Goal: Task Accomplishment & Management: Manage account settings

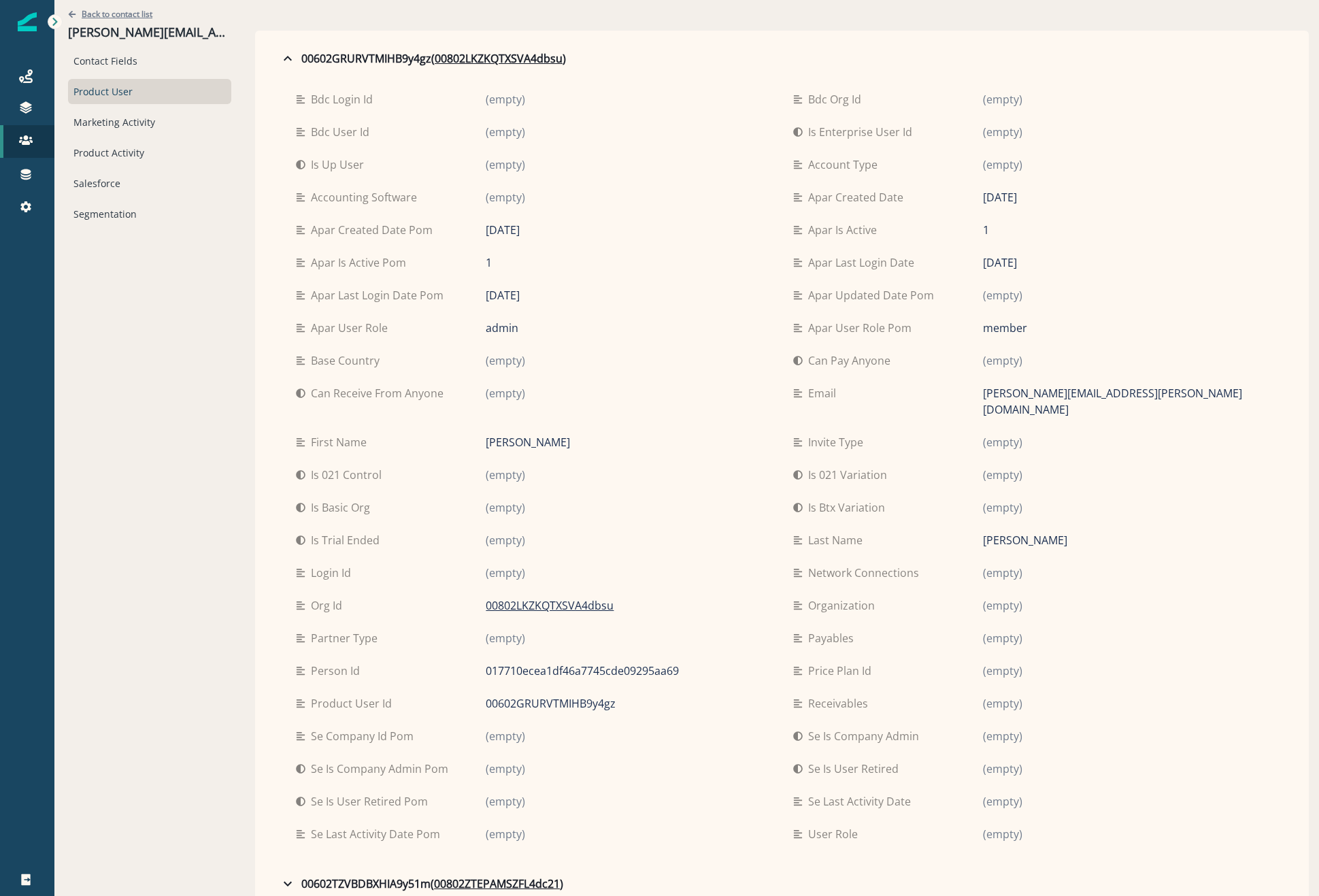
click at [84, 17] on p "Back to contact list" at bounding box center [117, 14] width 71 height 11
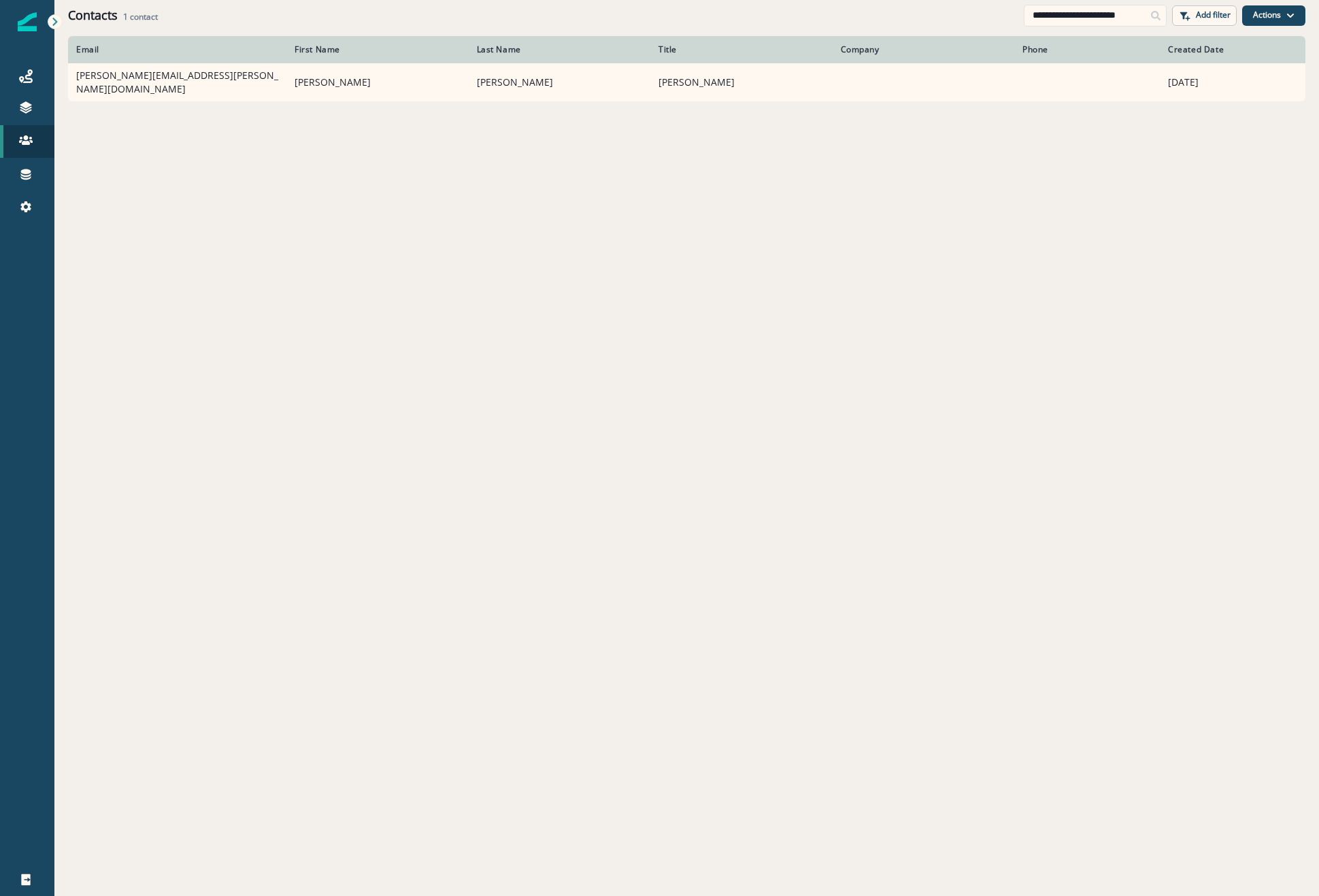
click at [14, 50] on div "Journeys Emails Tokens Static lists Outbound webhooks Forms Inbound webhooks Sa…" at bounding box center [27, 141] width 55 height 196
drag, startPoint x: 26, startPoint y: 85, endPoint x: 44, endPoint y: 84, distance: 18.0
click at [27, 85] on link "Journeys" at bounding box center [27, 76] width 55 height 33
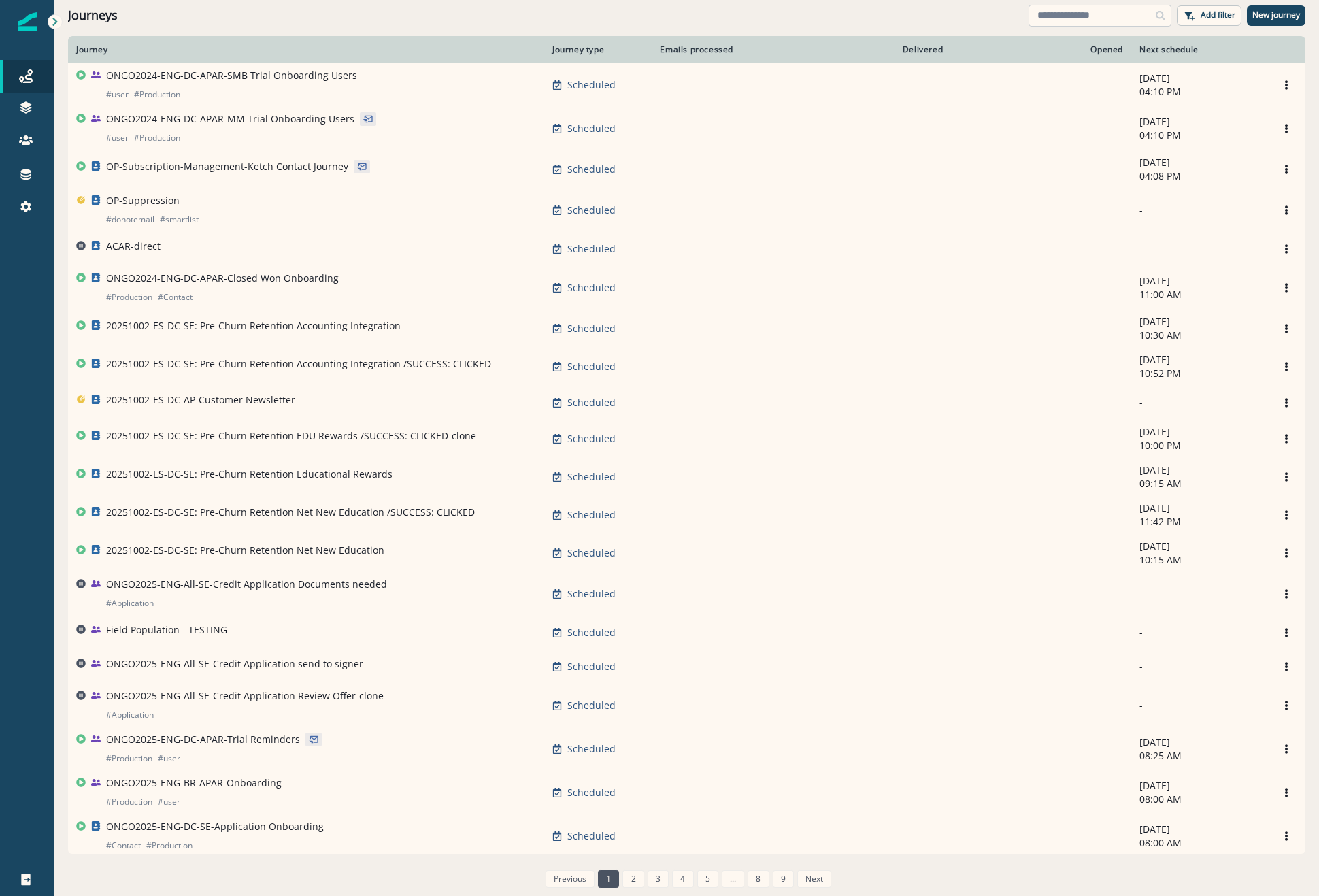
click at [1074, 15] on input at bounding box center [1100, 16] width 143 height 22
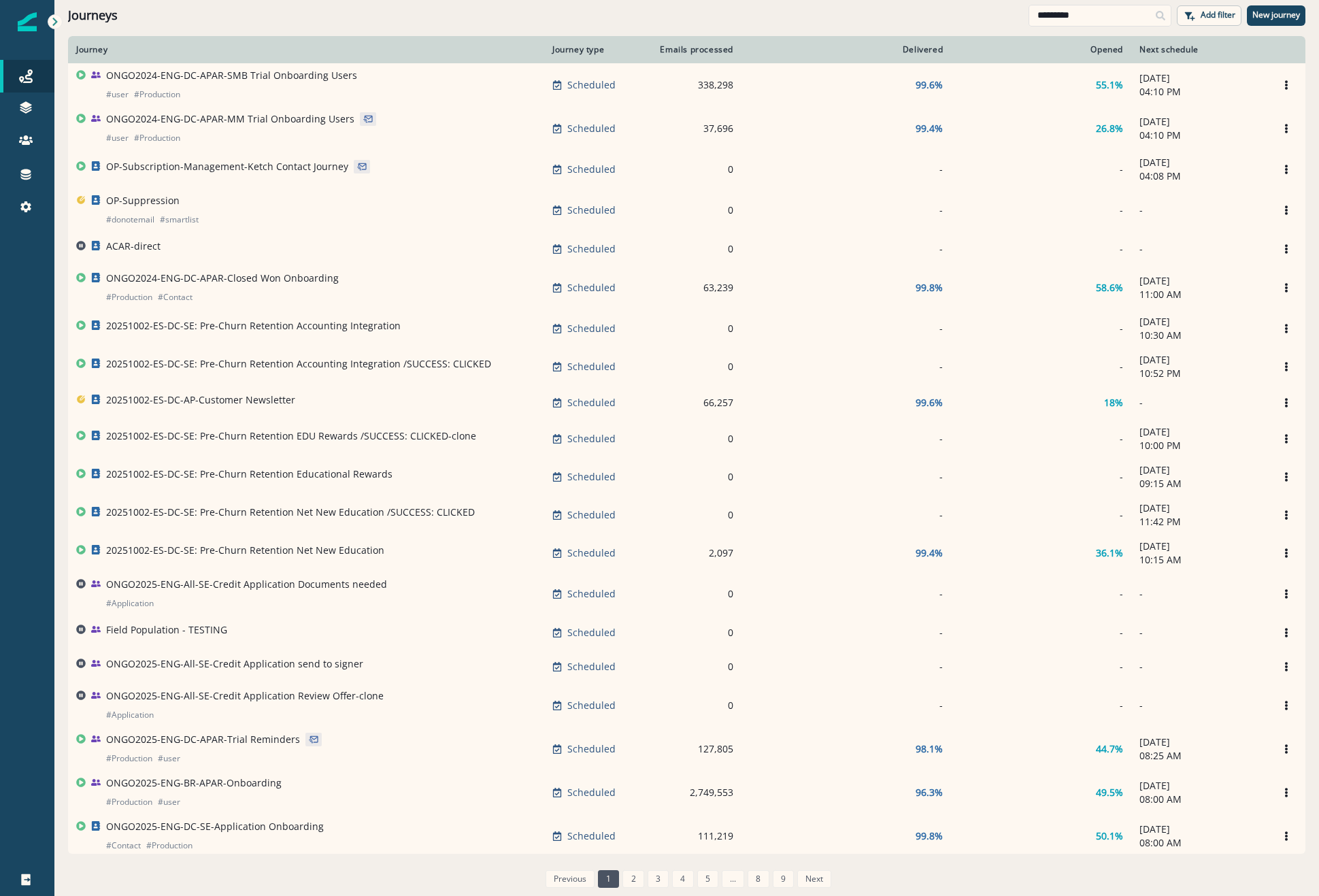
type input "*********"
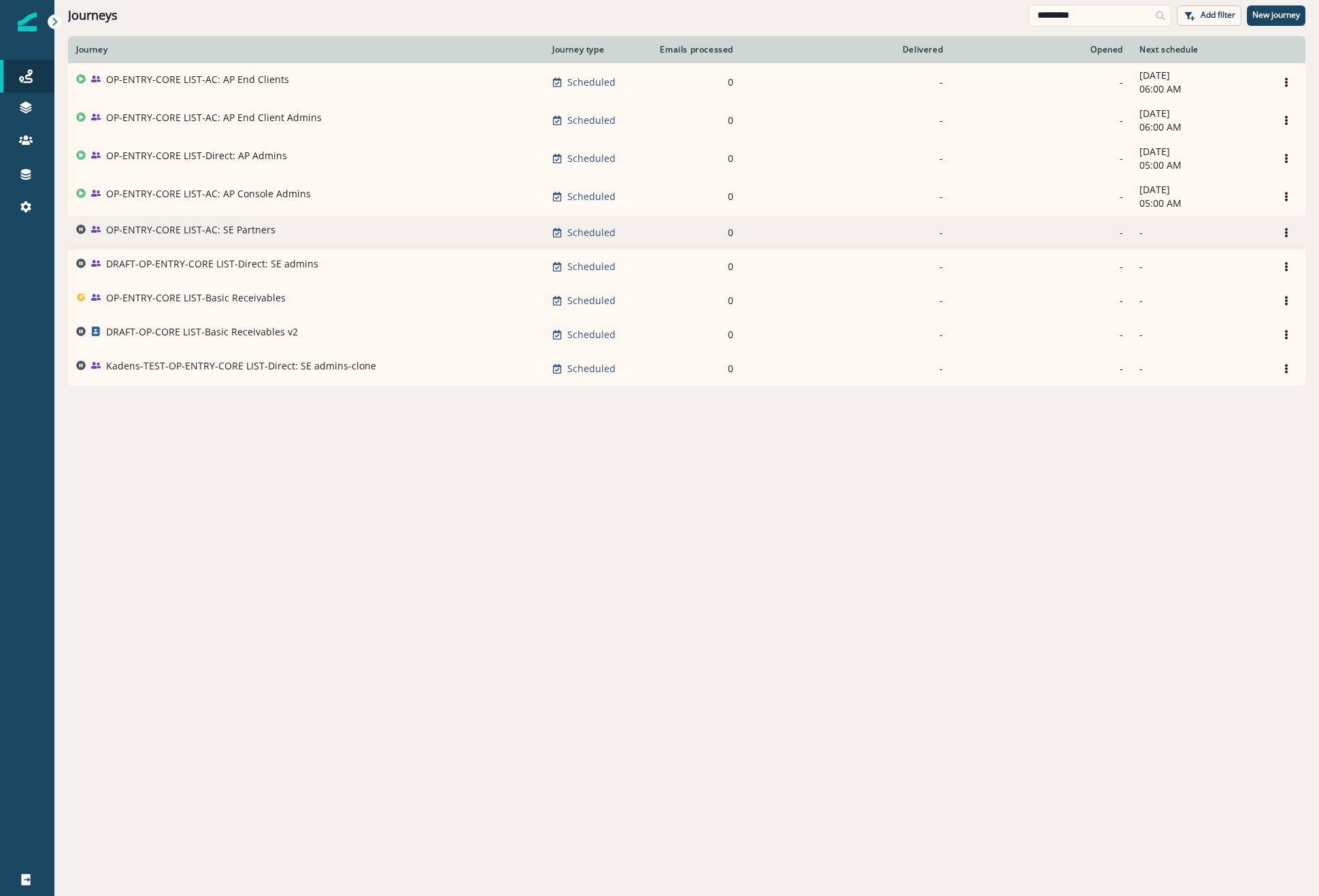
click at [238, 234] on p "OP-ENTRY-CORE LIST-AC: SE Partners" at bounding box center [191, 230] width 169 height 14
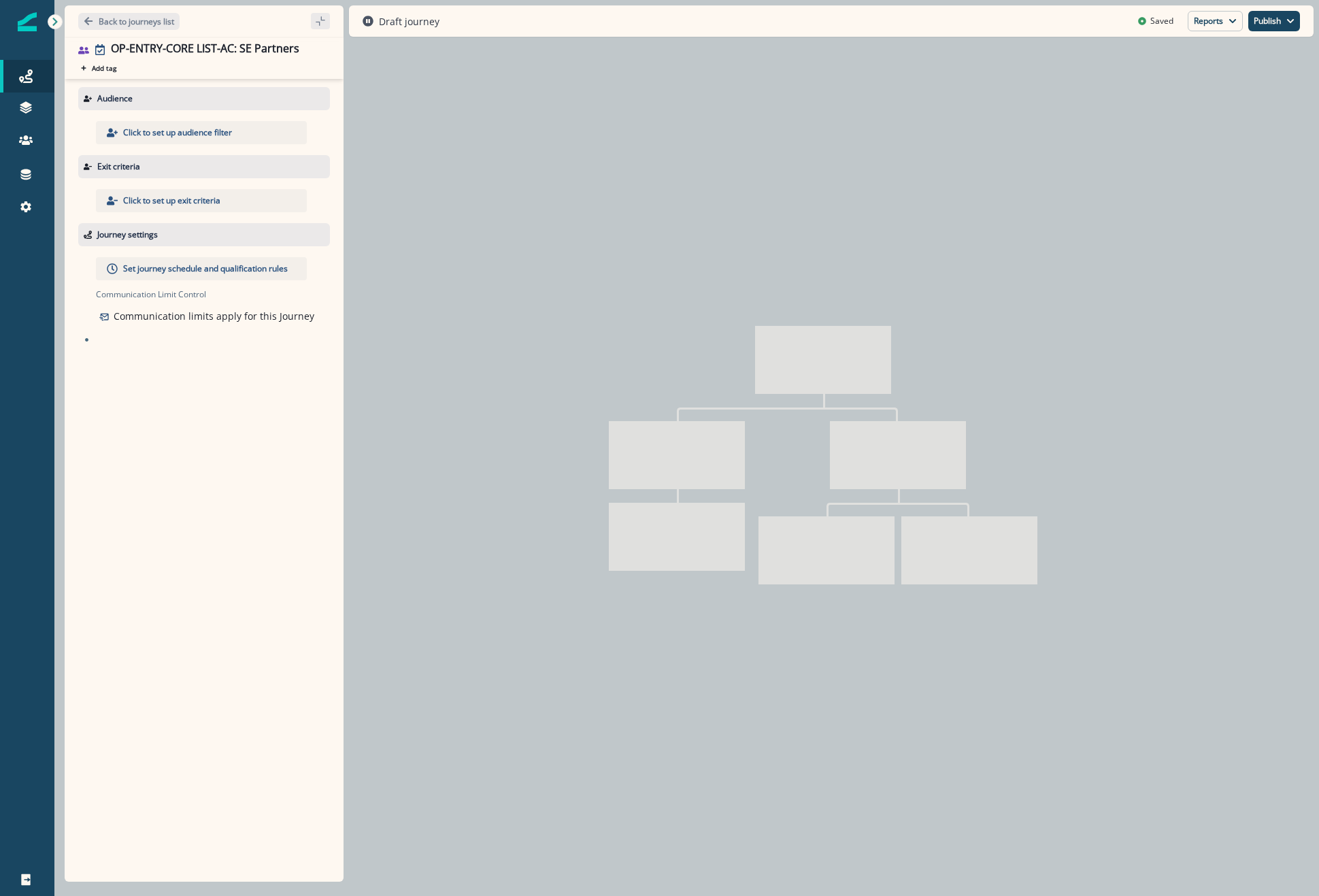
type input "**********"
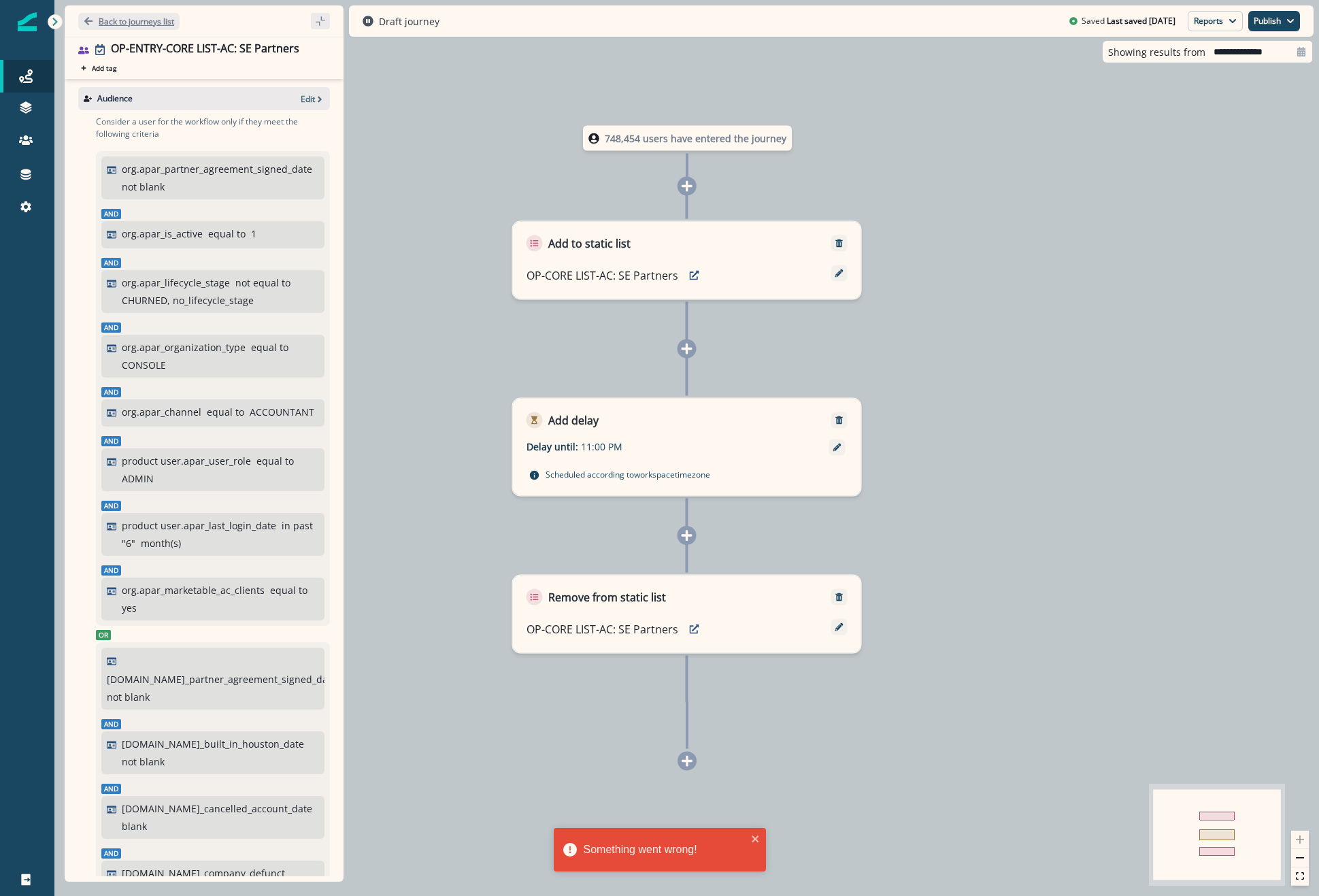
click at [107, 24] on p "Back to journeys list" at bounding box center [136, 22] width 75 height 11
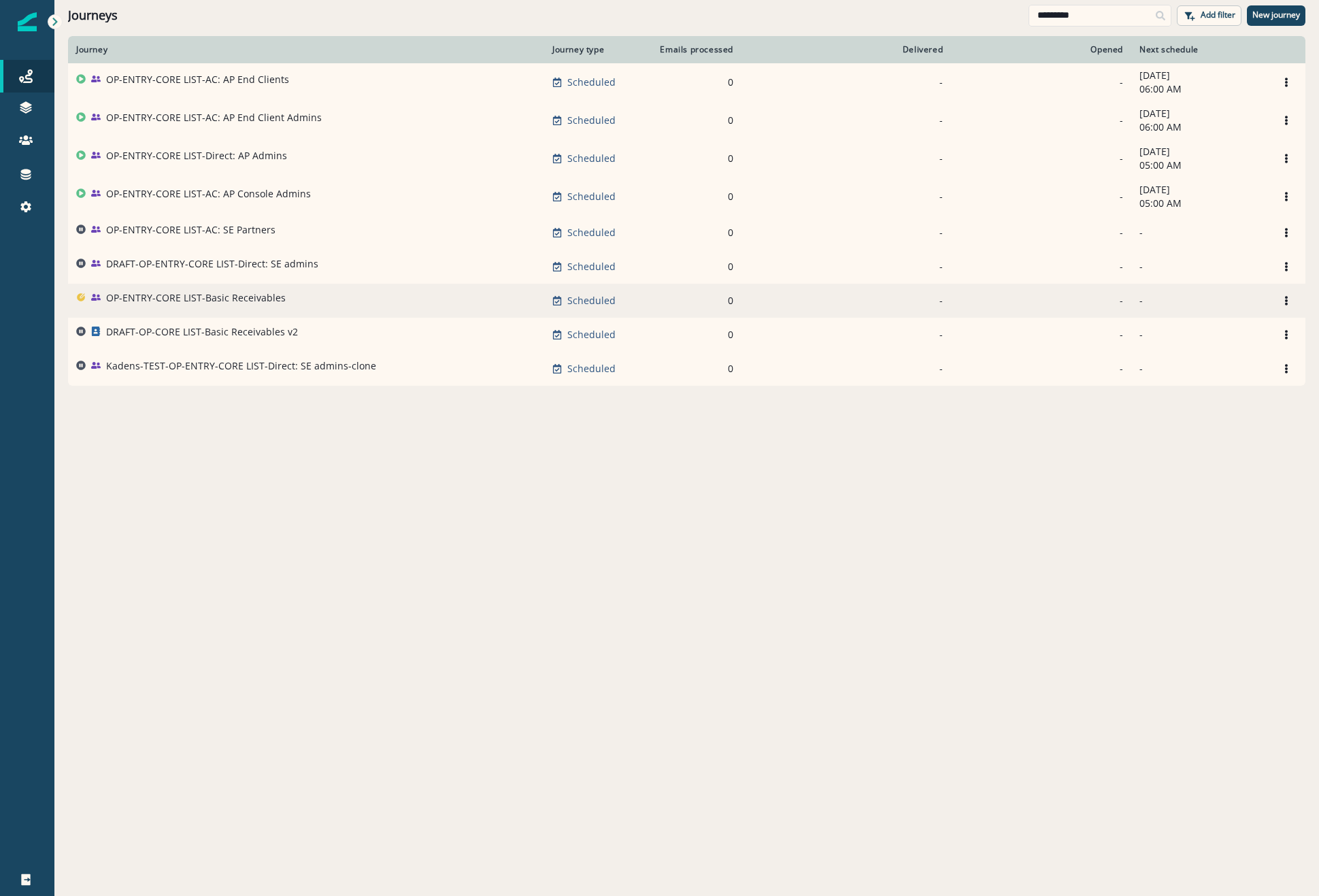
click at [184, 302] on p "OP-ENTRY-CORE LIST-Basic Receivables" at bounding box center [196, 298] width 179 height 14
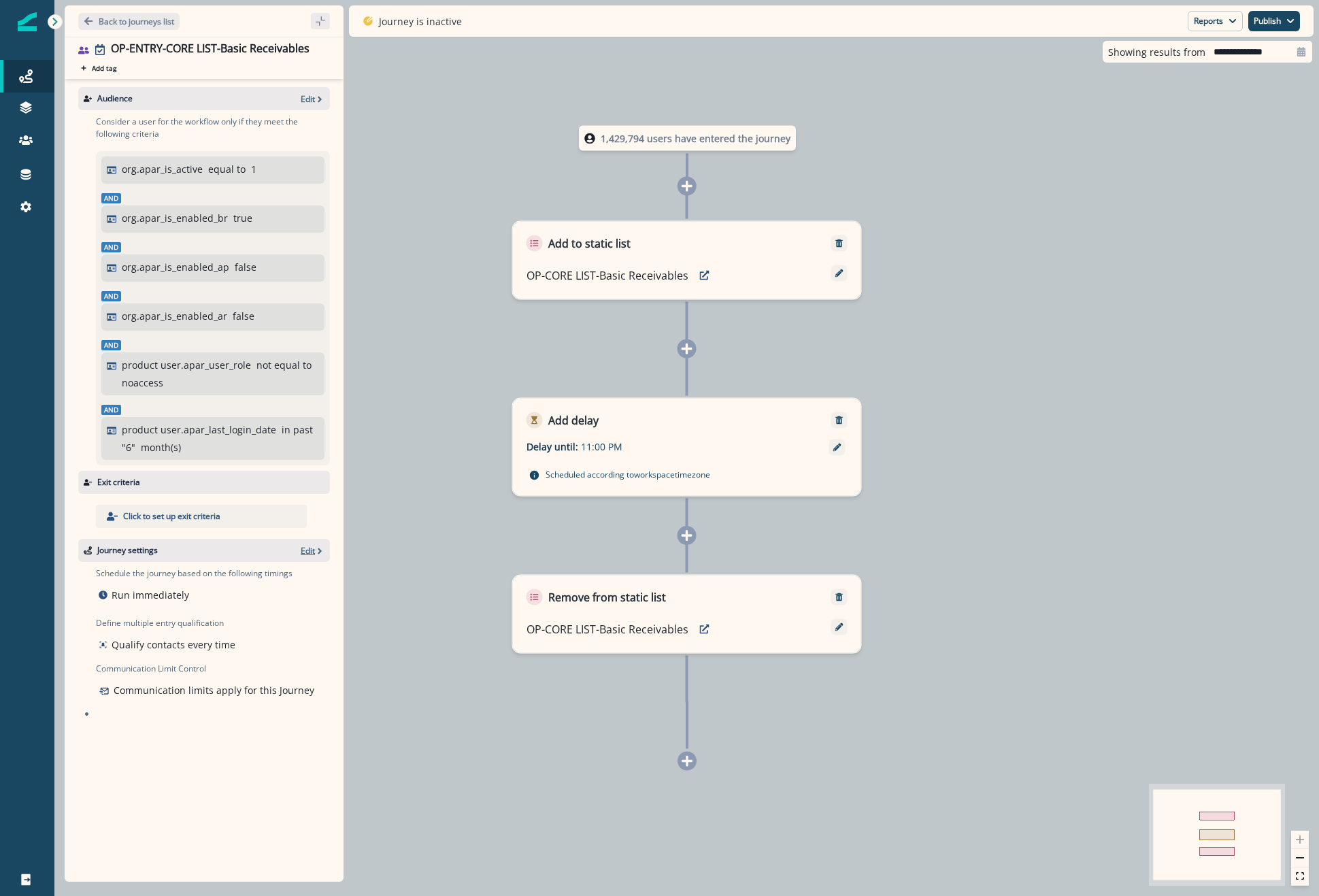
click at [319, 550] on icon "button" at bounding box center [319, 550] width 9 height 9
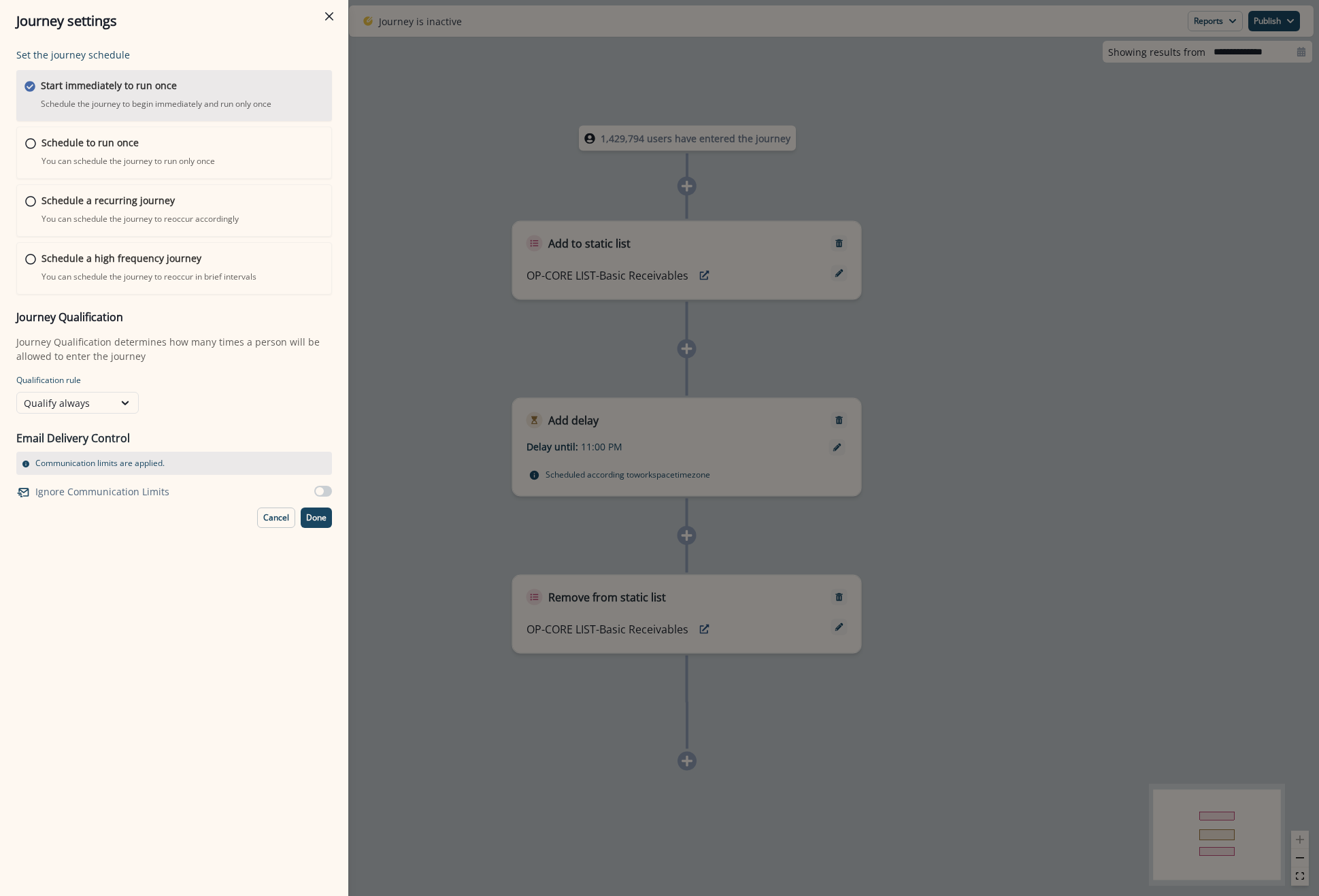
click at [400, 368] on div "Journey settings Set the journey schedule Start immediately to run once Schedul…" at bounding box center [660, 448] width 1319 height 896
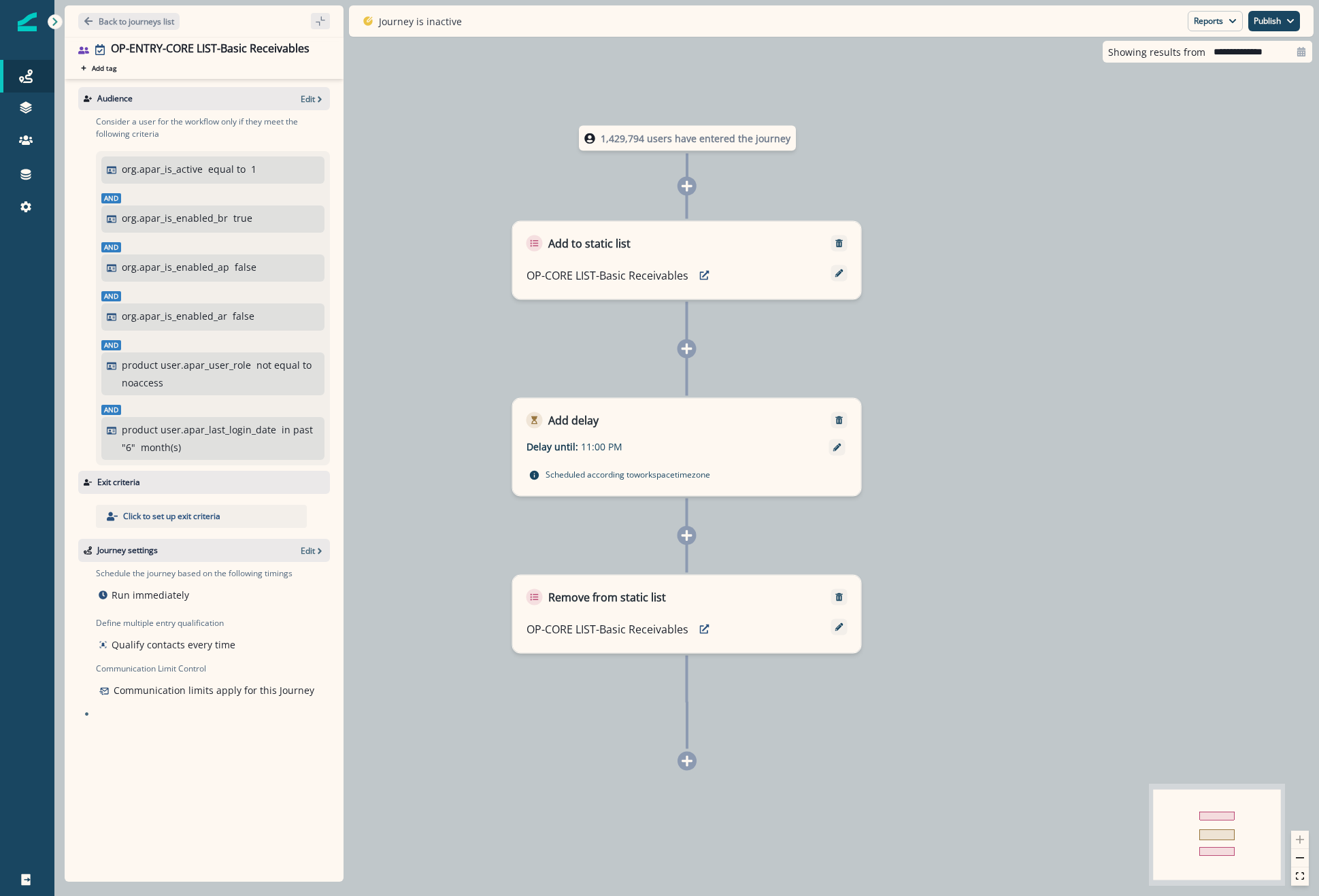
click at [309, 557] on div "Journey settings Edit" at bounding box center [204, 550] width 252 height 23
click at [311, 552] on p "Edit" at bounding box center [308, 550] width 14 height 11
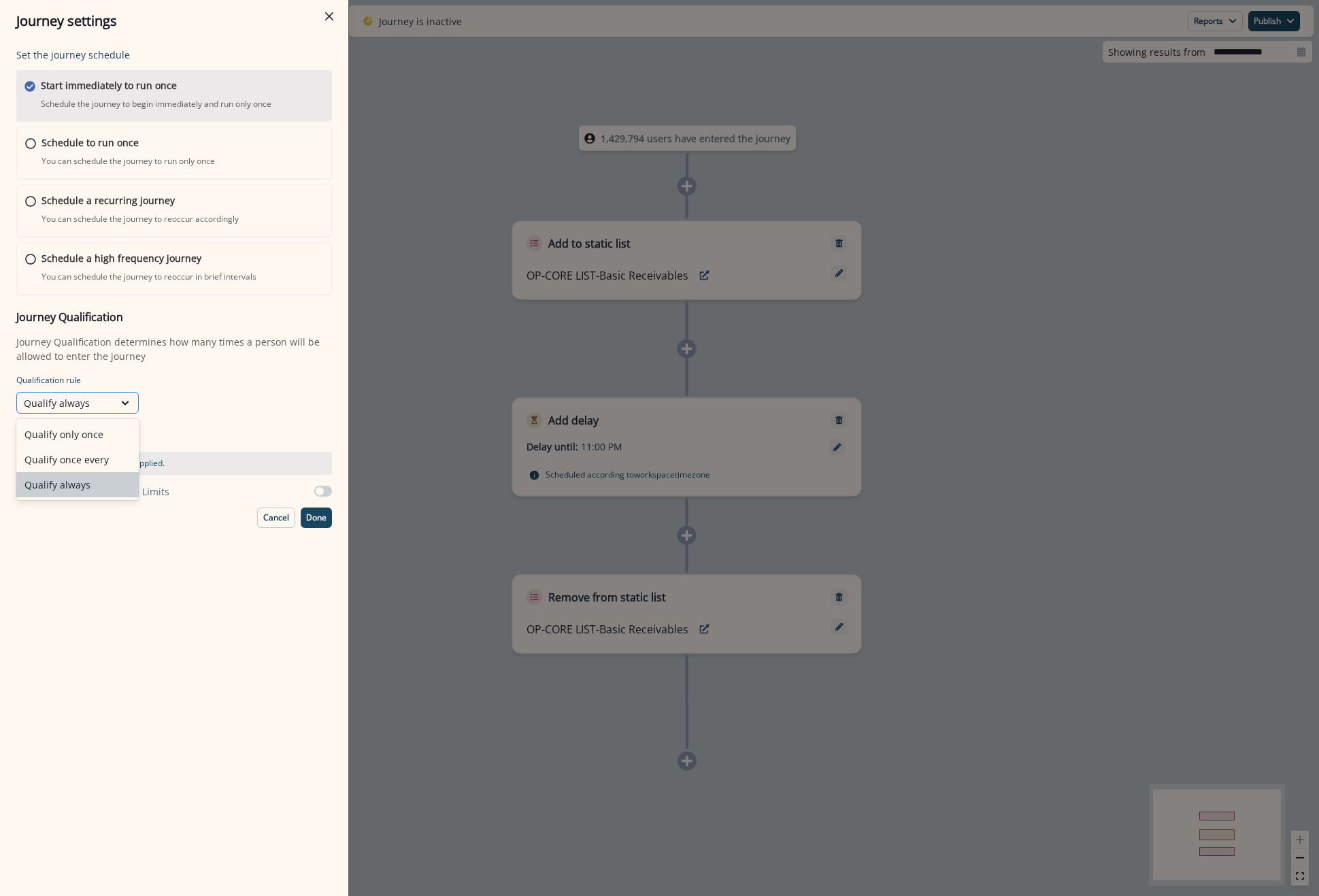
click at [122, 413] on div at bounding box center [126, 402] width 24 height 20
click at [109, 204] on p "Schedule a recurring journey" at bounding box center [108, 200] width 135 height 14
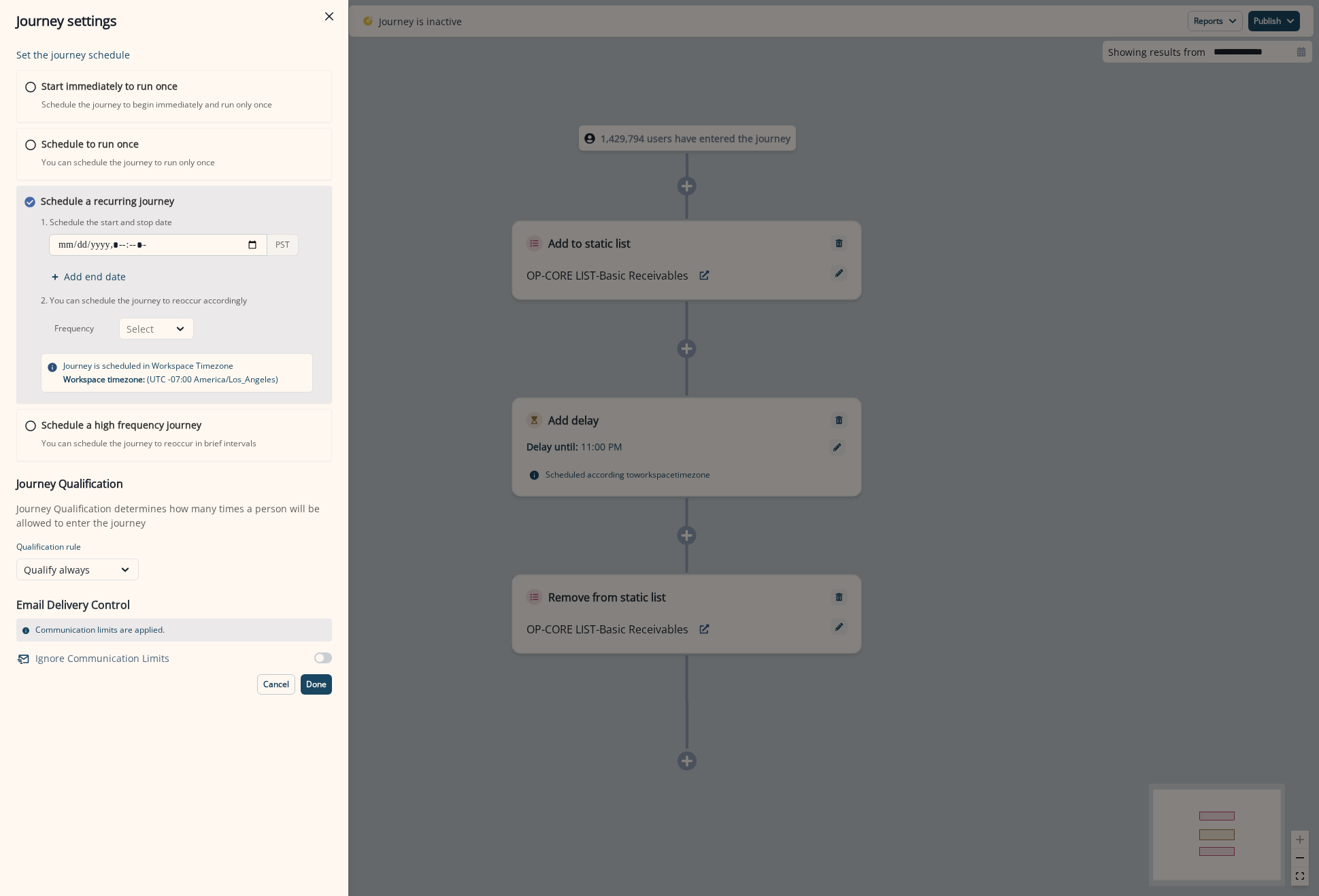
click at [256, 242] on input "datetime-local" at bounding box center [158, 245] width 218 height 22
type input "**********"
click at [324, 234] on div "PST Add end date" at bounding box center [184, 258] width 286 height 49
click at [149, 325] on div "Select" at bounding box center [144, 329] width 35 height 14
click at [164, 362] on div "Day" at bounding box center [156, 360] width 75 height 25
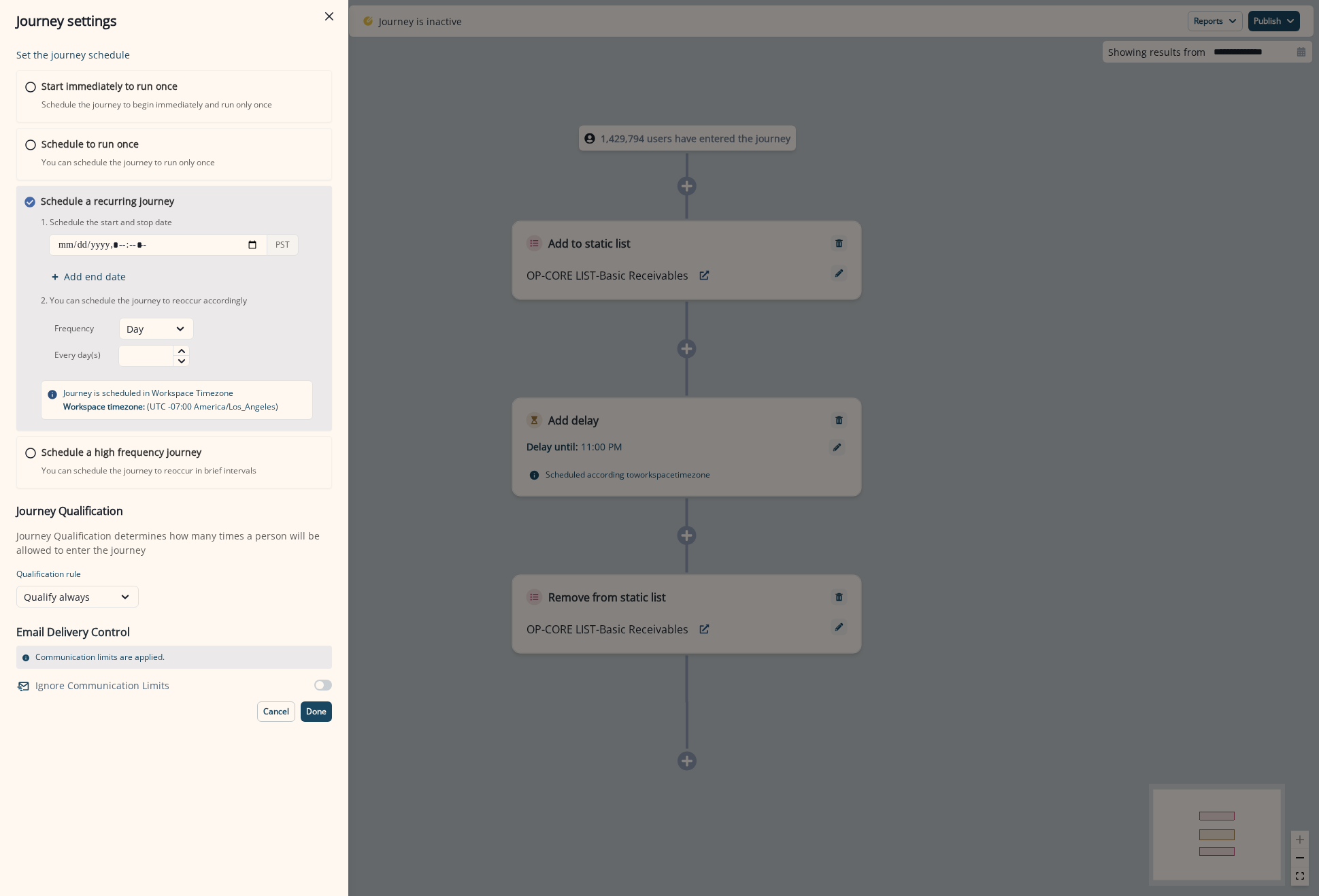
click at [199, 352] on div at bounding box center [201, 356] width 166 height 22
type input "*"
click at [189, 352] on div at bounding box center [181, 351] width 17 height 10
click at [320, 707] on p "Done" at bounding box center [316, 711] width 20 height 9
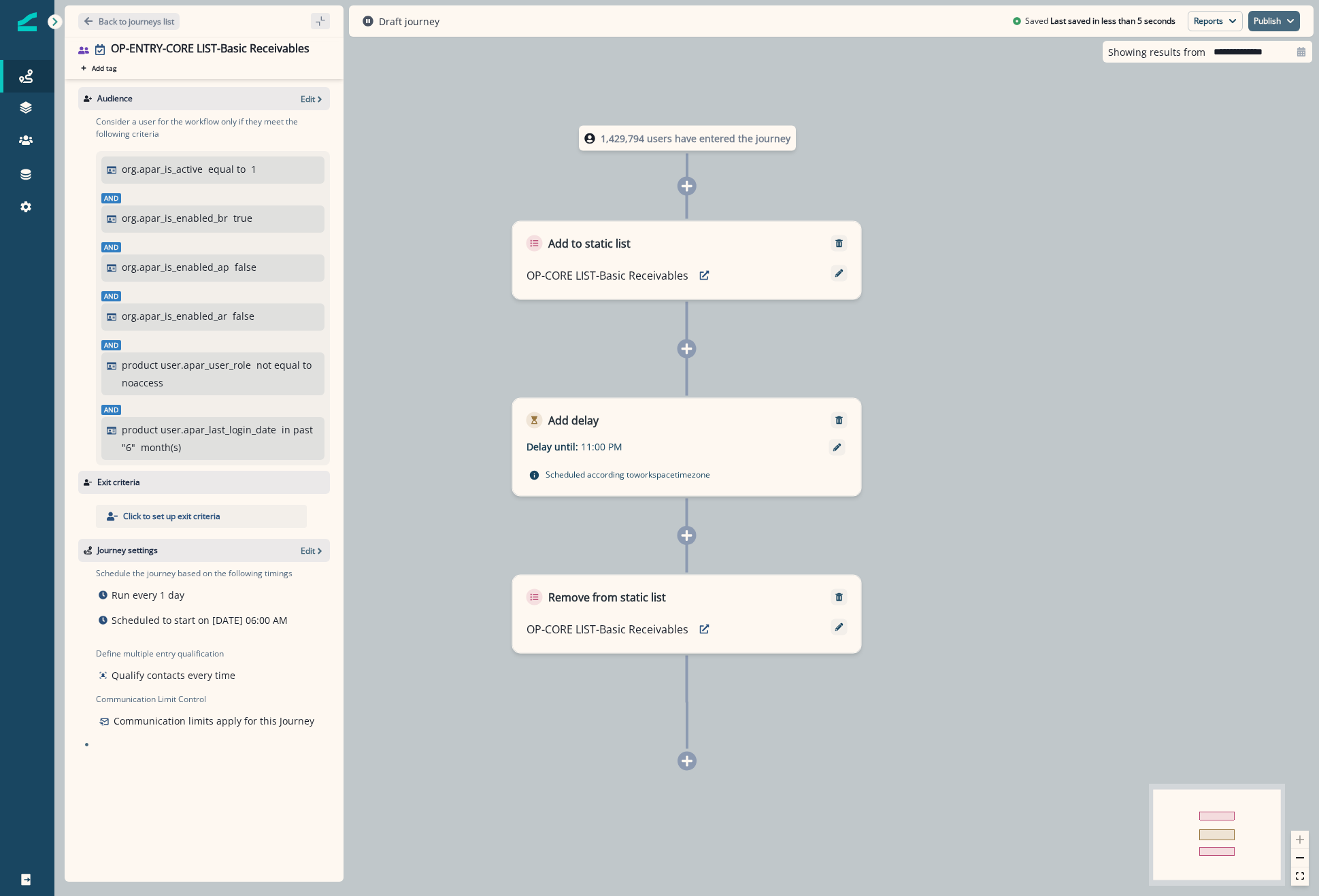
click at [1277, 19] on button "Publish" at bounding box center [1275, 21] width 52 height 20
click at [1220, 64] on button "as active journey" at bounding box center [1224, 55] width 151 height 24
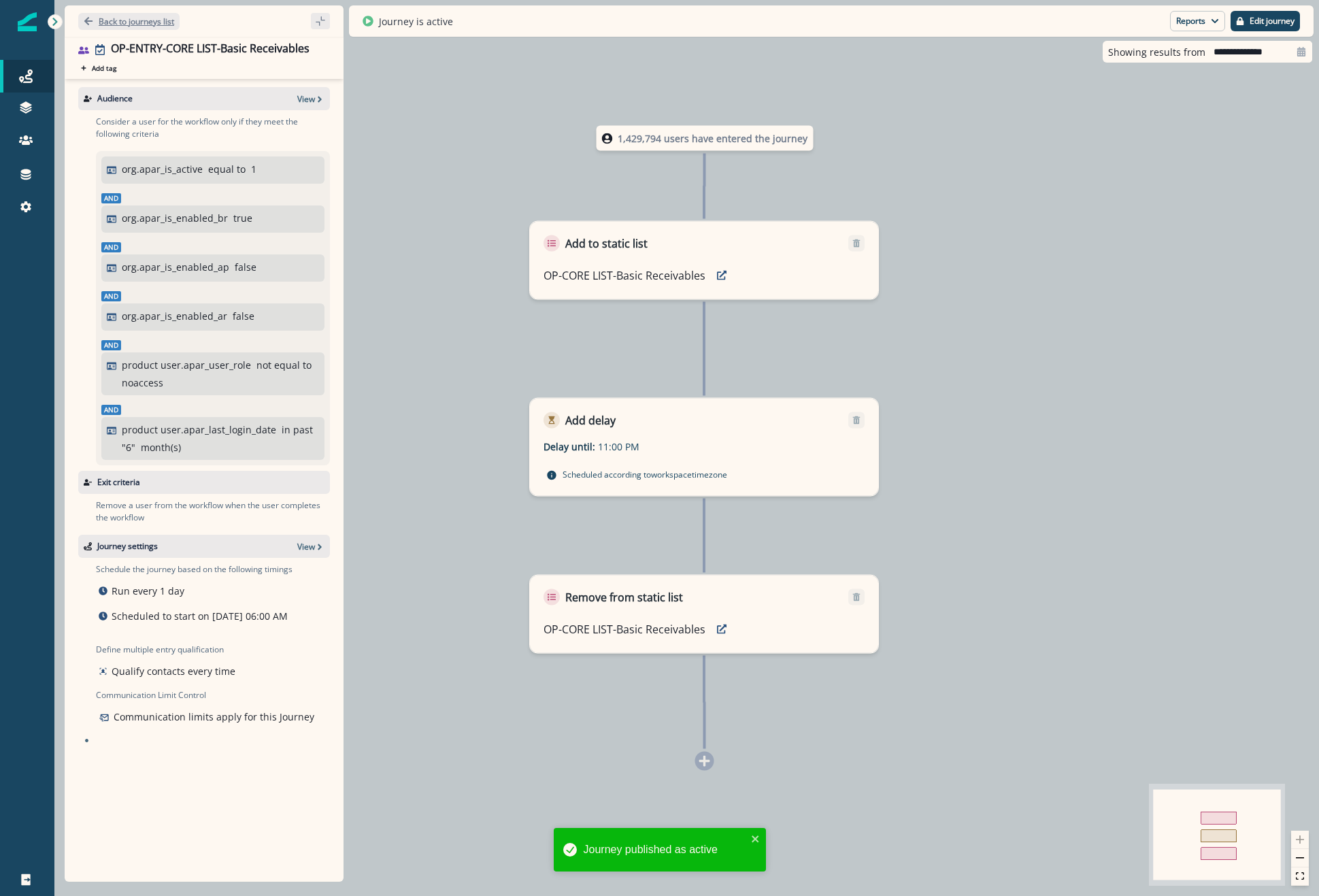
click at [118, 22] on p "Back to journeys list" at bounding box center [136, 22] width 75 height 11
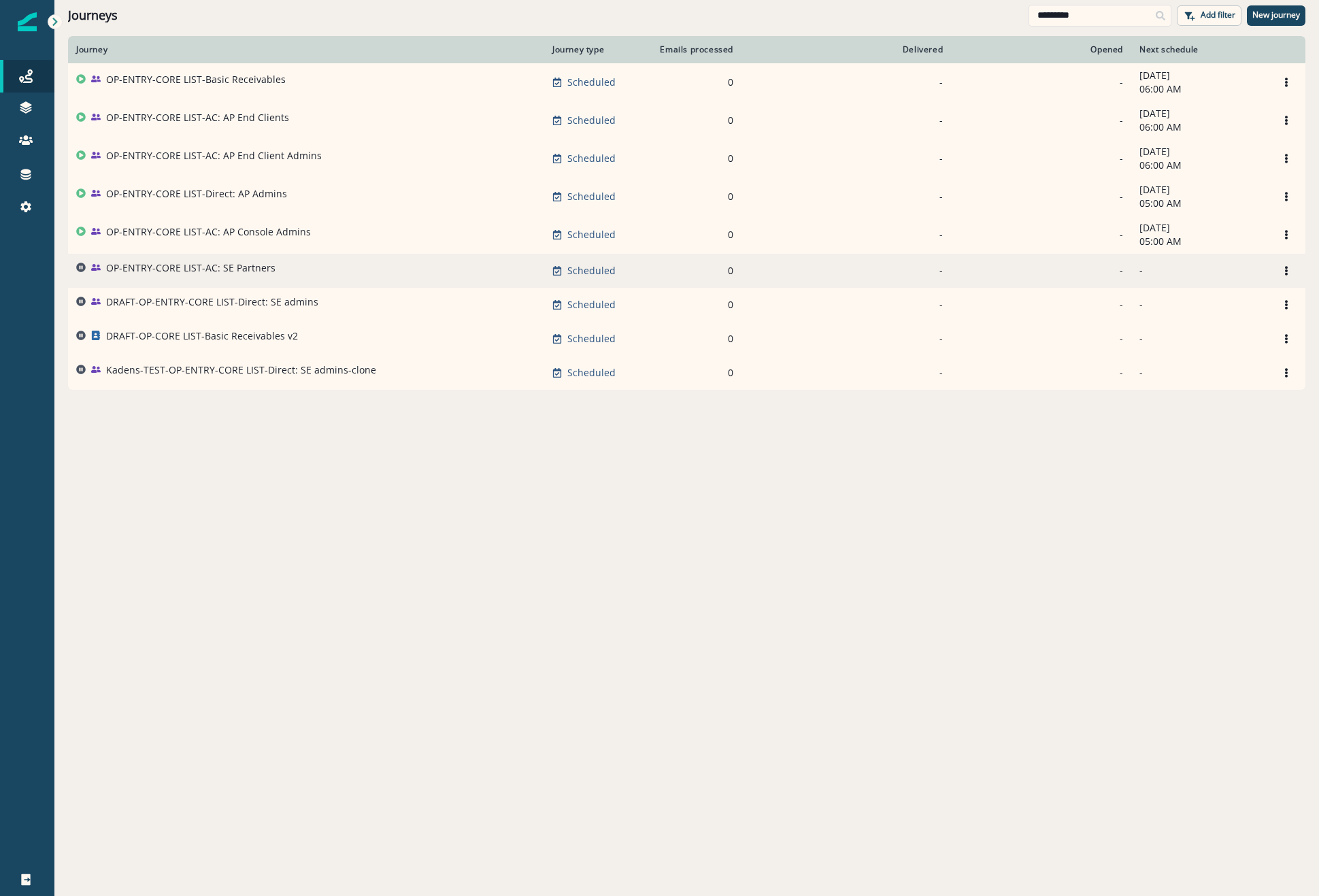
click at [235, 272] on p "OP-ENTRY-CORE LIST-AC: SE Partners" at bounding box center [191, 268] width 169 height 14
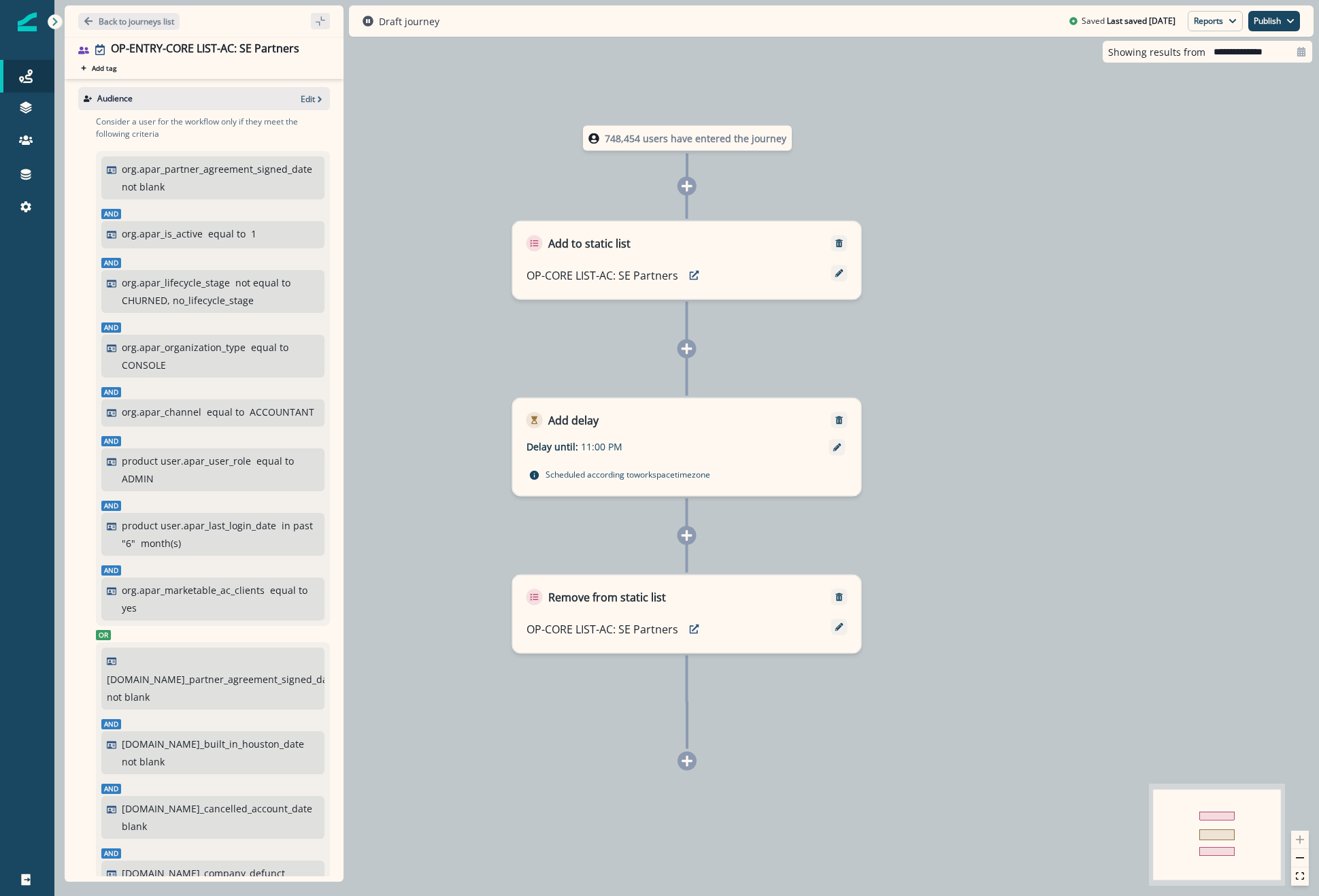
click at [285, 105] on div "Audience Edit" at bounding box center [204, 98] width 252 height 23
click at [301, 98] on p "Edit" at bounding box center [308, 99] width 14 height 11
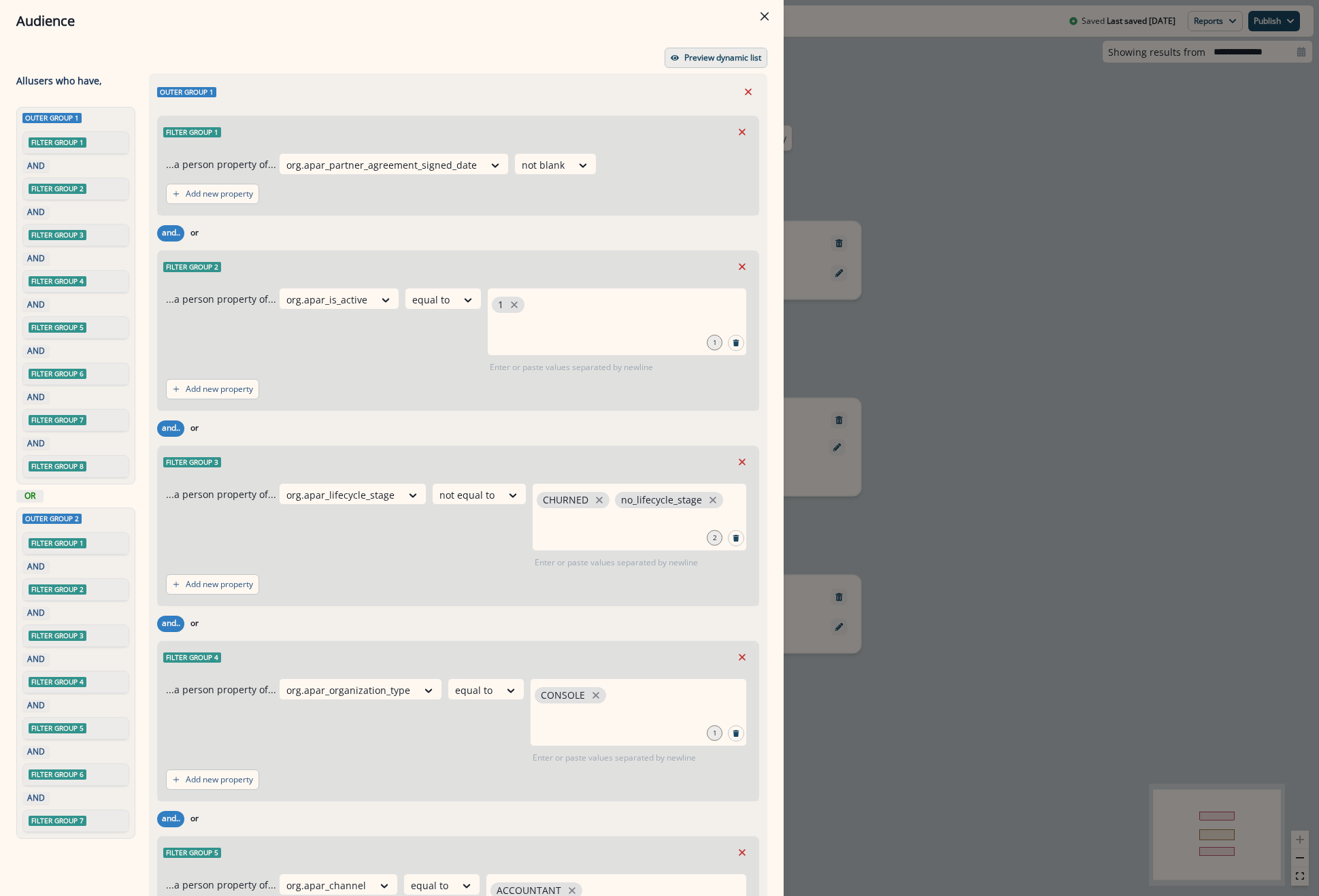
click at [685, 53] on p "Preview dynamic list" at bounding box center [723, 57] width 77 height 9
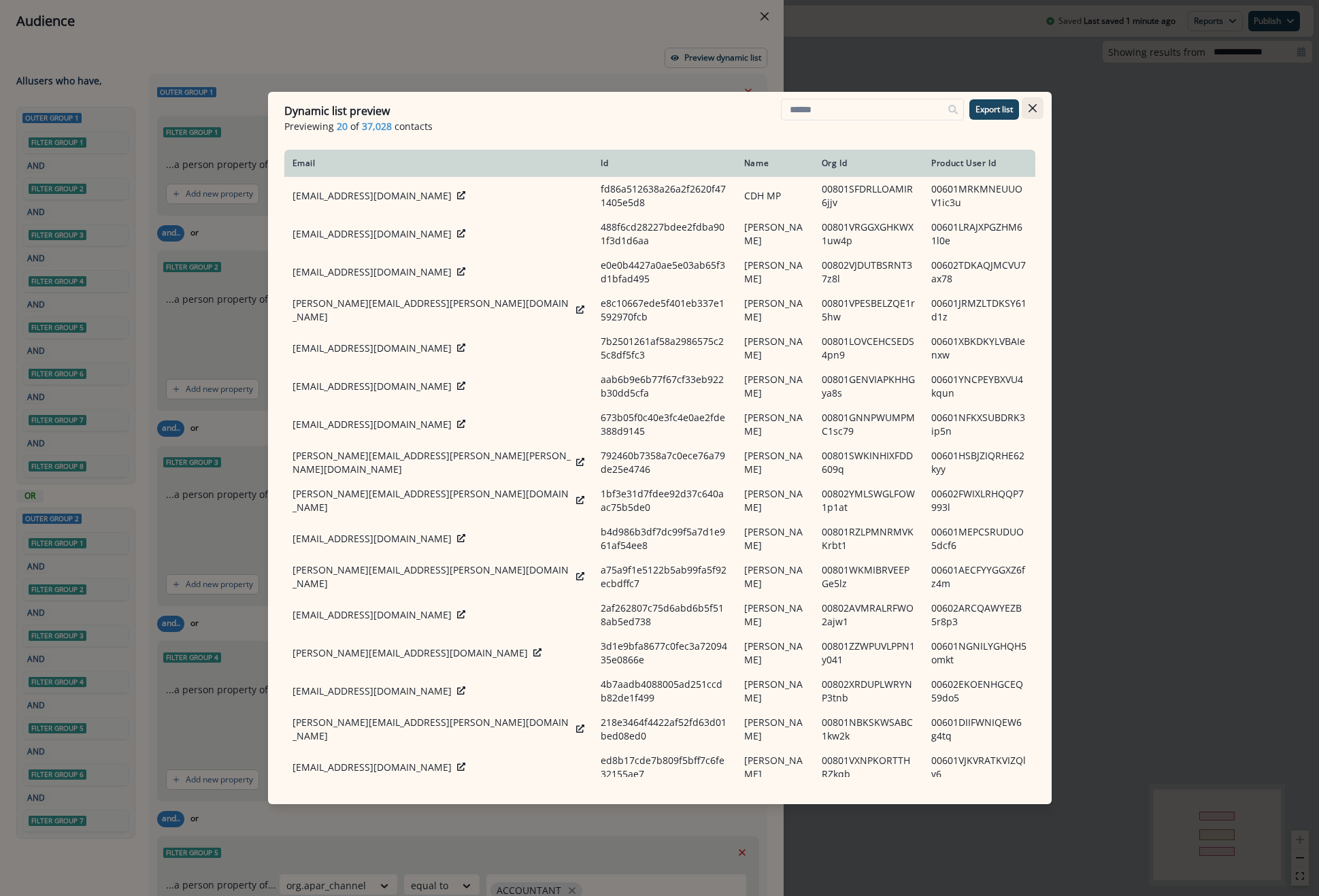
drag, startPoint x: 1044, startPoint y: 95, endPoint x: 1036, endPoint y: 105, distance: 12.8
click at [1044, 95] on header "Dynamic list preview Previewing 20 of 37,028 contacts Export list" at bounding box center [660, 118] width 784 height 52
drag, startPoint x: 1033, startPoint y: 107, endPoint x: 913, endPoint y: 227, distance: 169.7
click at [1033, 107] on icon "Close" at bounding box center [1033, 108] width 8 height 8
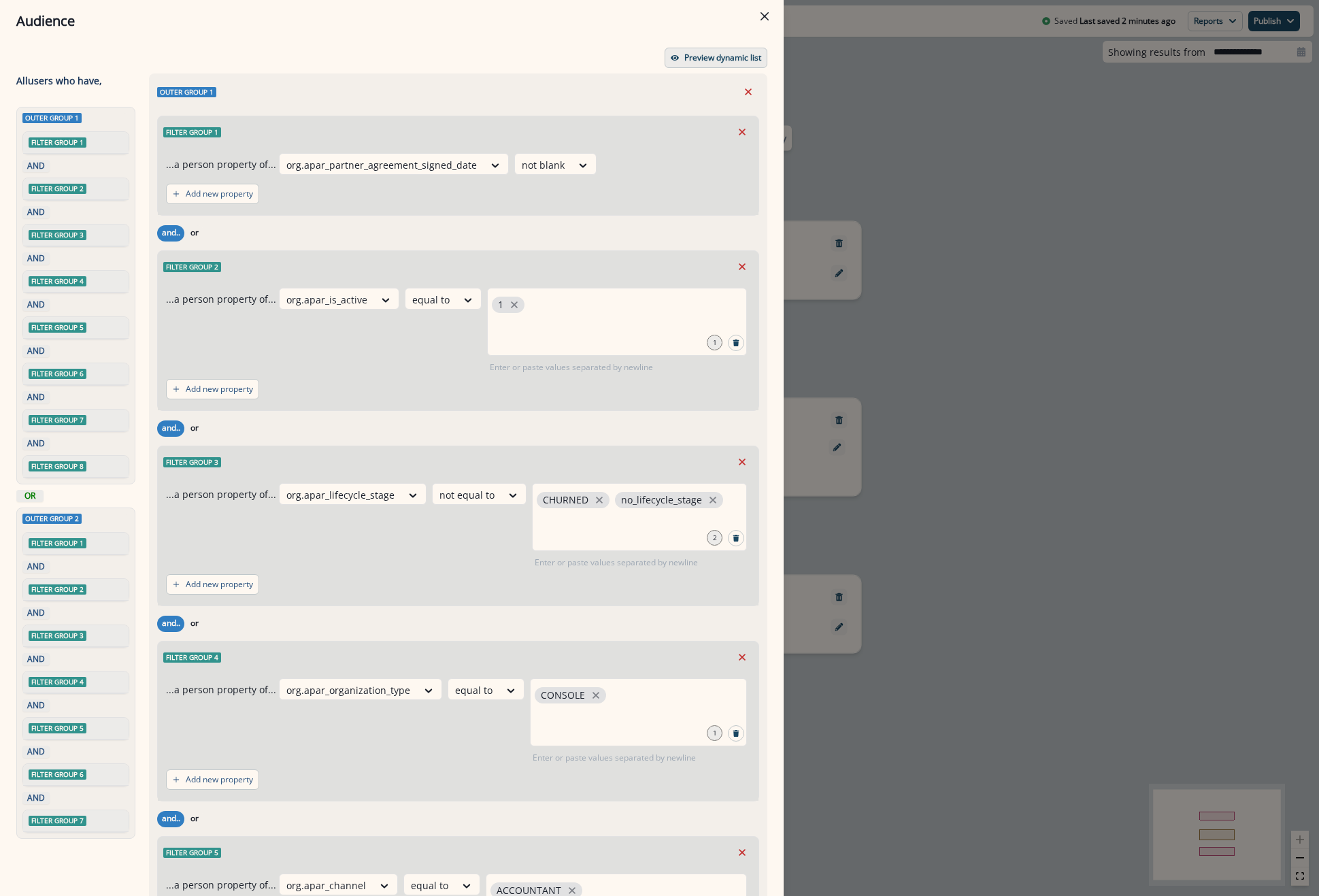
click at [701, 57] on p "Preview dynamic list" at bounding box center [723, 57] width 77 height 9
